Goal: Go to known website: Go to known website

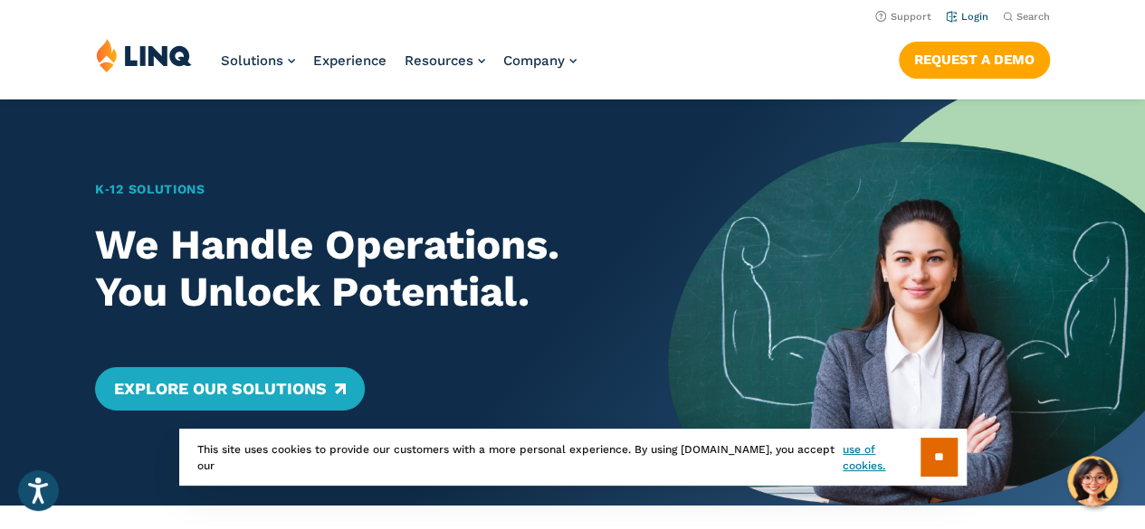
click at [983, 16] on link "Login" at bounding box center [967, 17] width 43 height 12
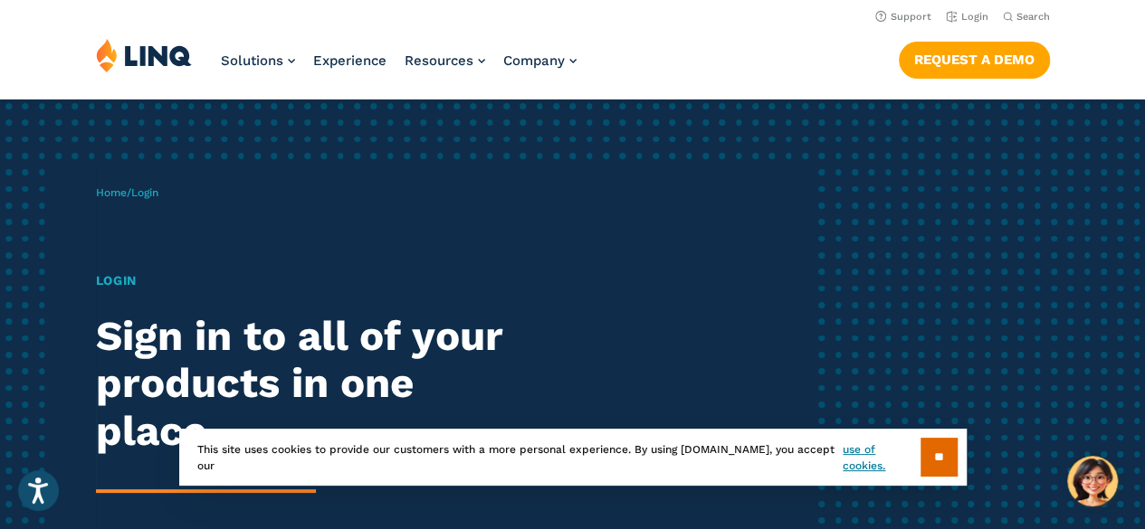
click at [151, 196] on span "Login" at bounding box center [144, 192] width 27 height 13
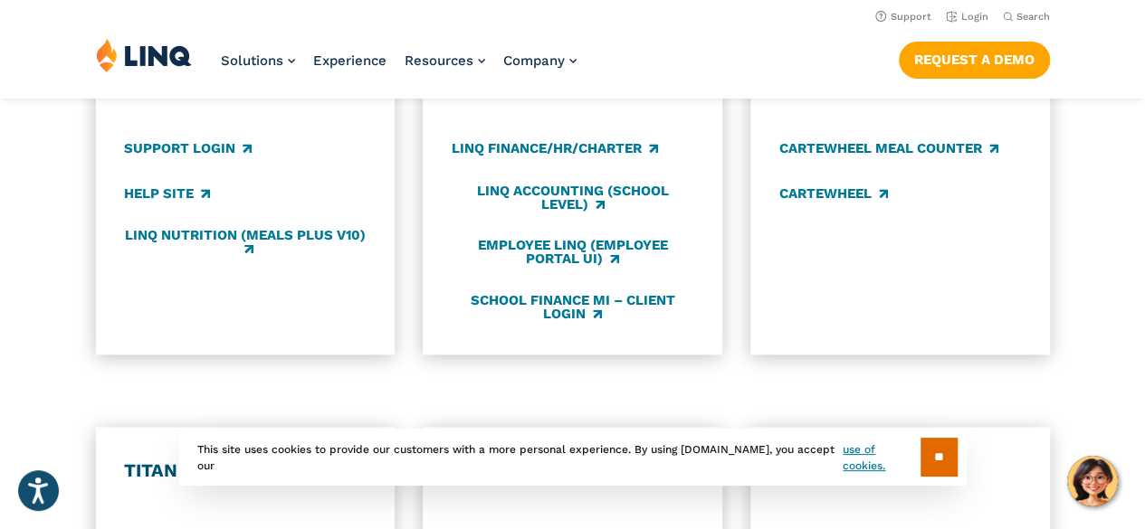
scroll to position [985, 0]
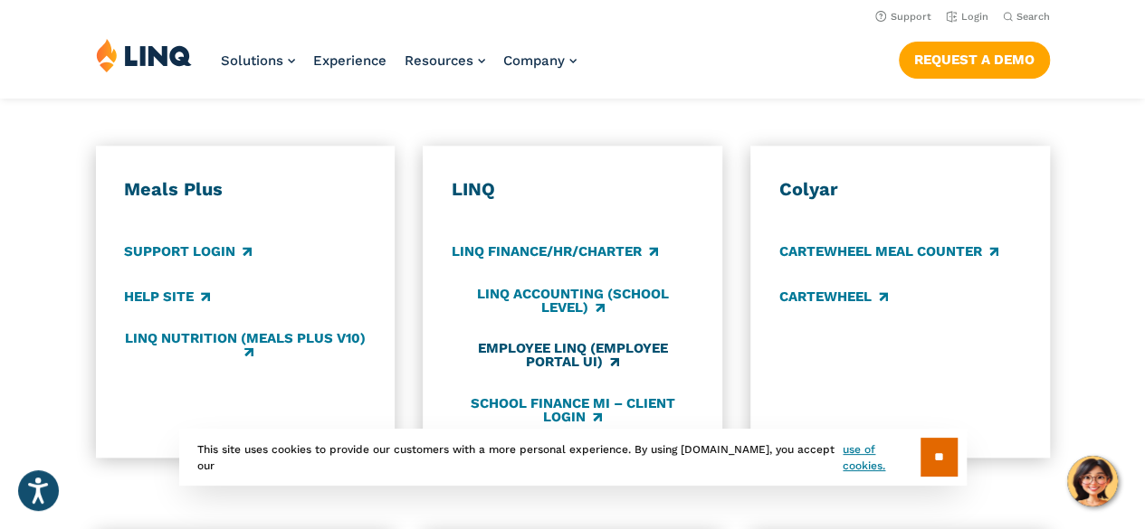
click at [601, 341] on link "Employee LINQ (Employee Portal UI)" at bounding box center [573, 356] width 242 height 30
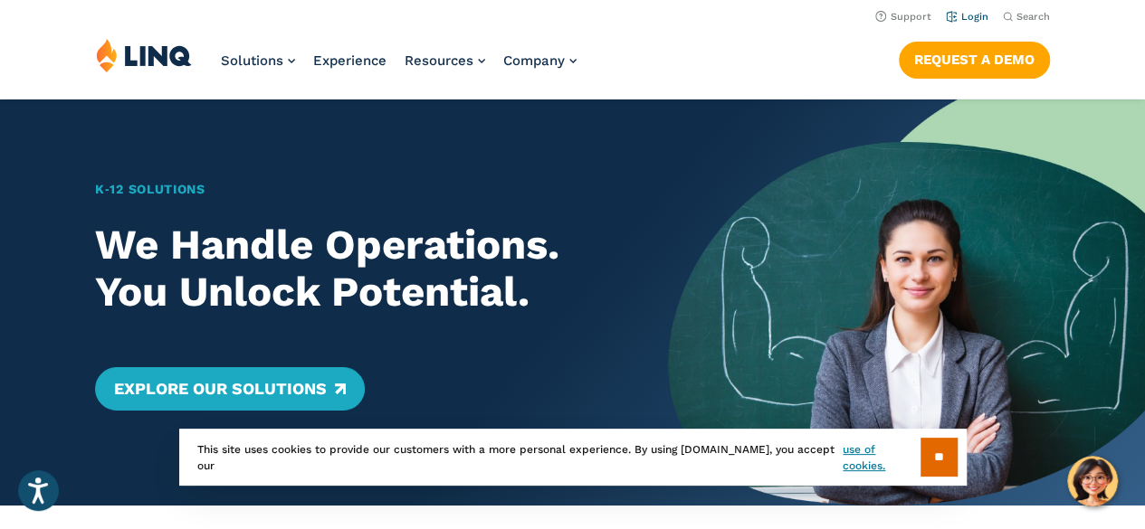
click at [965, 14] on link "Login" at bounding box center [967, 17] width 43 height 12
